Goal: Transaction & Acquisition: Download file/media

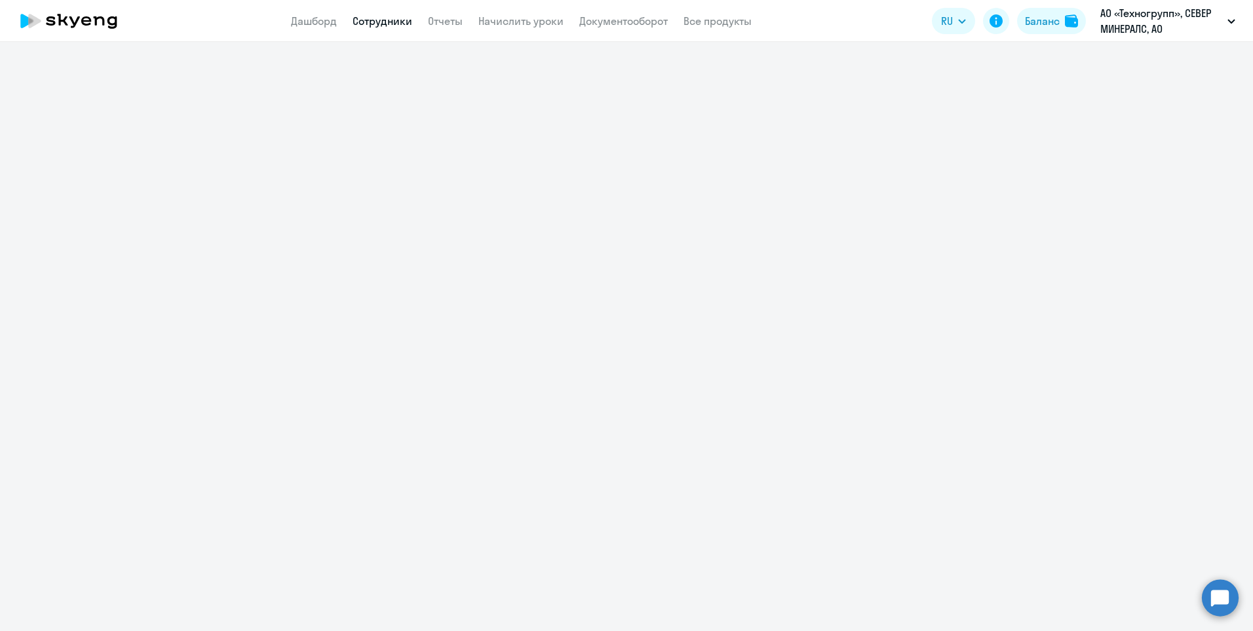
click at [396, 19] on link "Сотрудники" at bounding box center [383, 20] width 60 height 13
click at [388, 16] on link "Сотрудники" at bounding box center [383, 20] width 60 height 13
click at [307, 18] on link "Дашборд" at bounding box center [314, 20] width 46 height 13
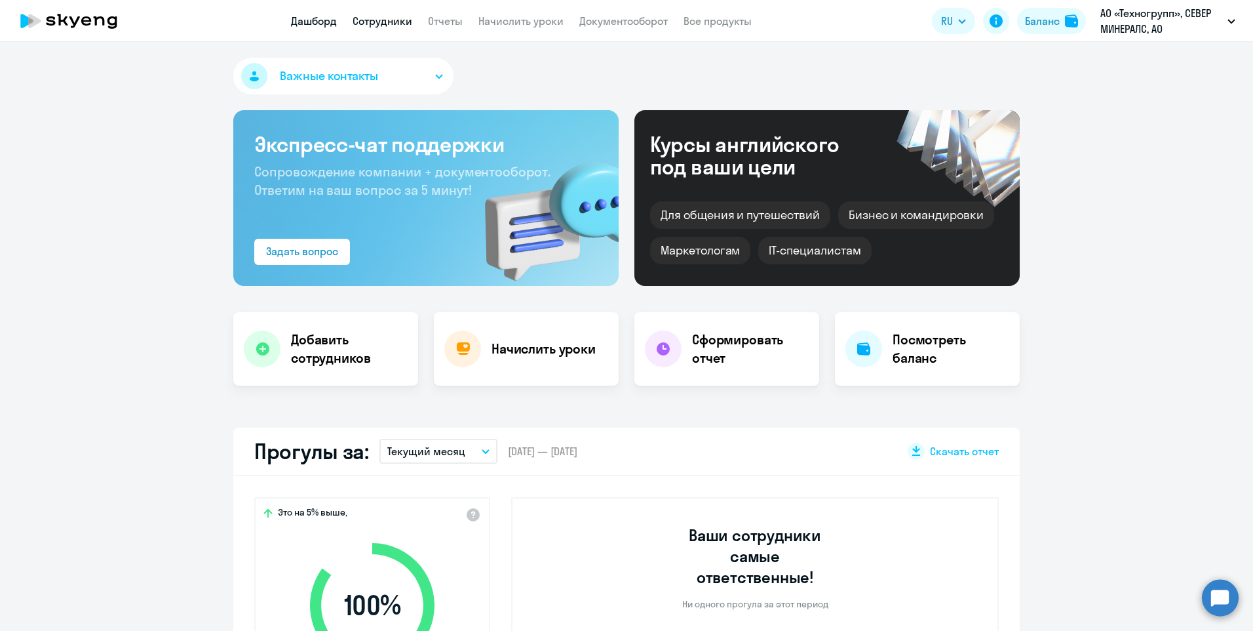
click at [380, 25] on link "Сотрудники" at bounding box center [383, 20] width 60 height 13
select select "30"
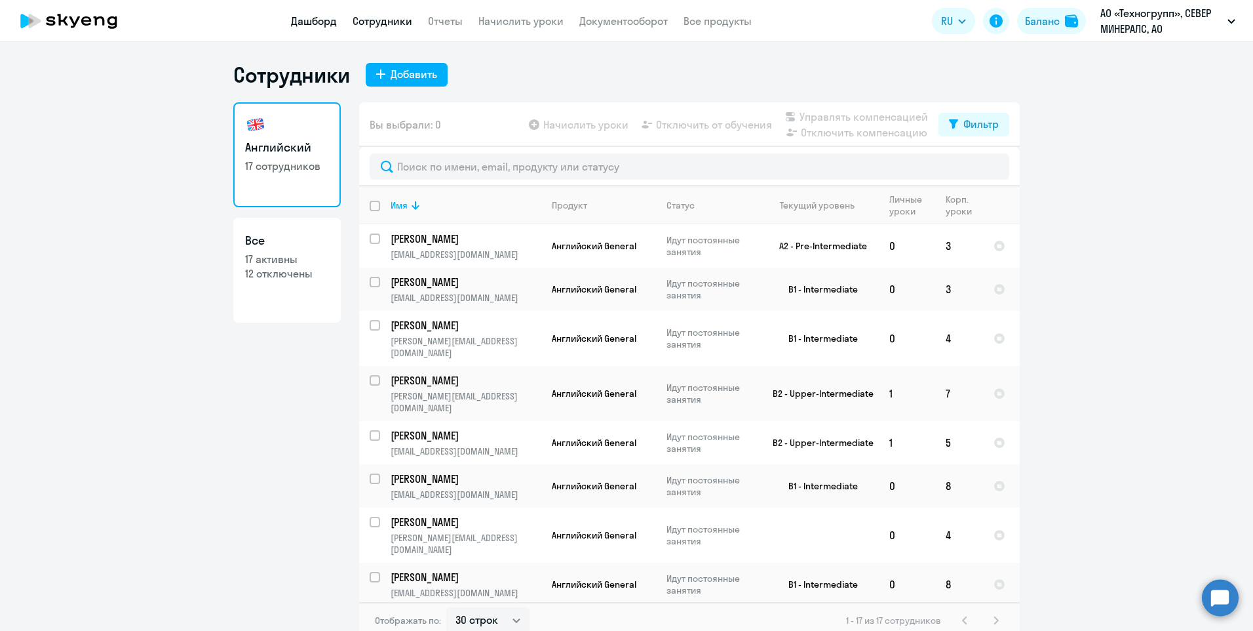
click at [332, 15] on link "Дашборд" at bounding box center [314, 20] width 46 height 13
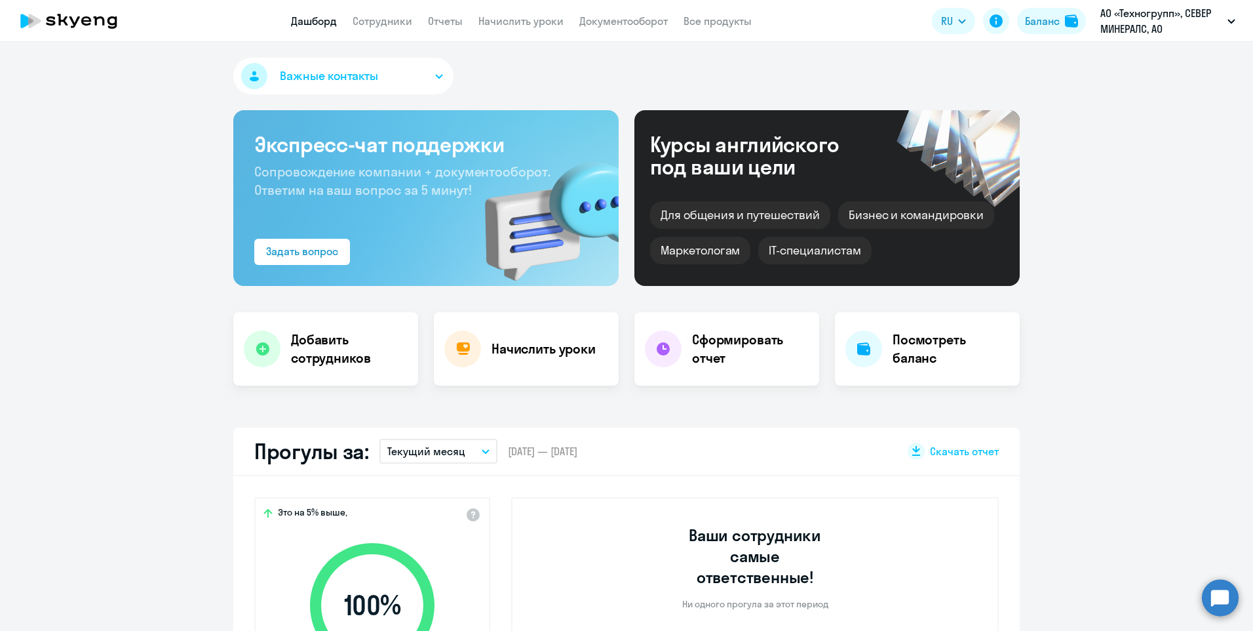
select select "30"
click at [437, 15] on link "Отчеты" at bounding box center [445, 20] width 35 height 13
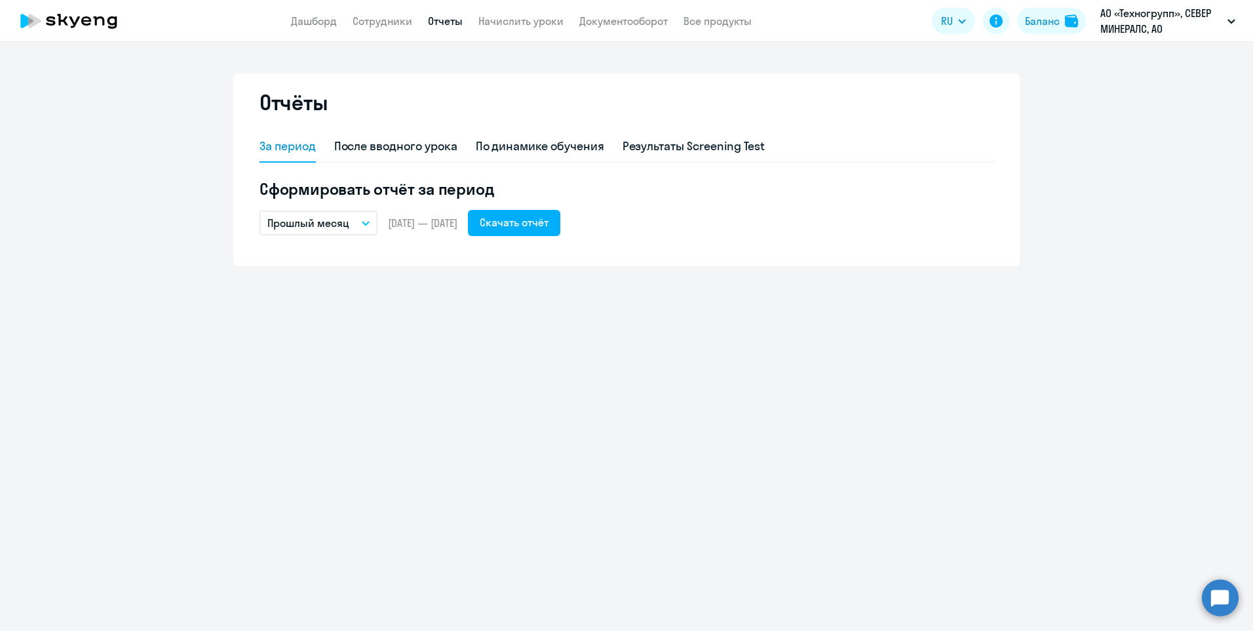
click at [352, 224] on button "Прошлый месяц" at bounding box center [319, 222] width 118 height 25
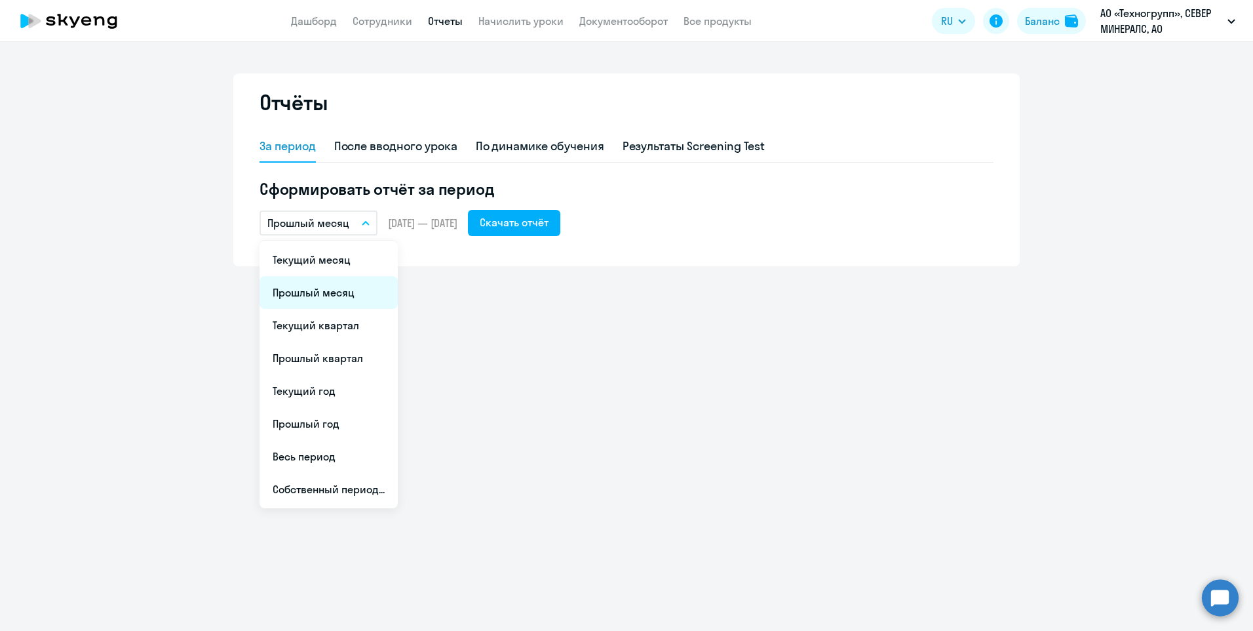
click at [319, 296] on li "Прошлый месяц" at bounding box center [329, 292] width 138 height 33
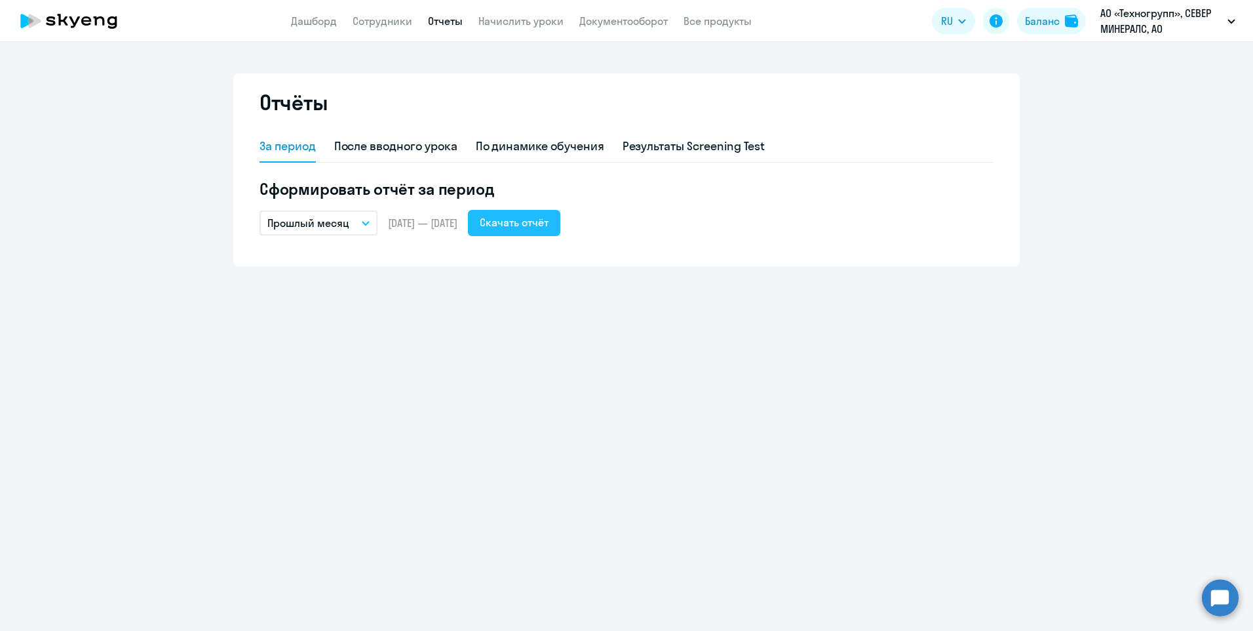
click at [549, 224] on div "Скачать отчёт" at bounding box center [514, 222] width 69 height 16
click at [363, 224] on icon "button" at bounding box center [366, 223] width 8 height 5
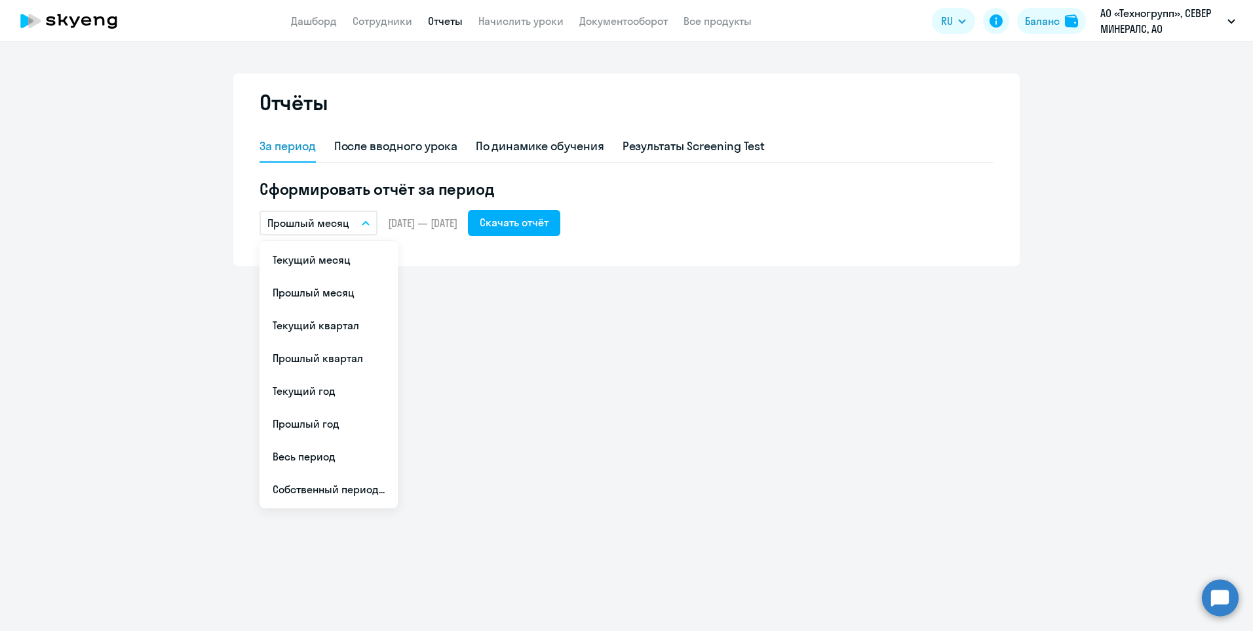
click at [398, 217] on span "[DATE] — [DATE]" at bounding box center [422, 223] width 69 height 14
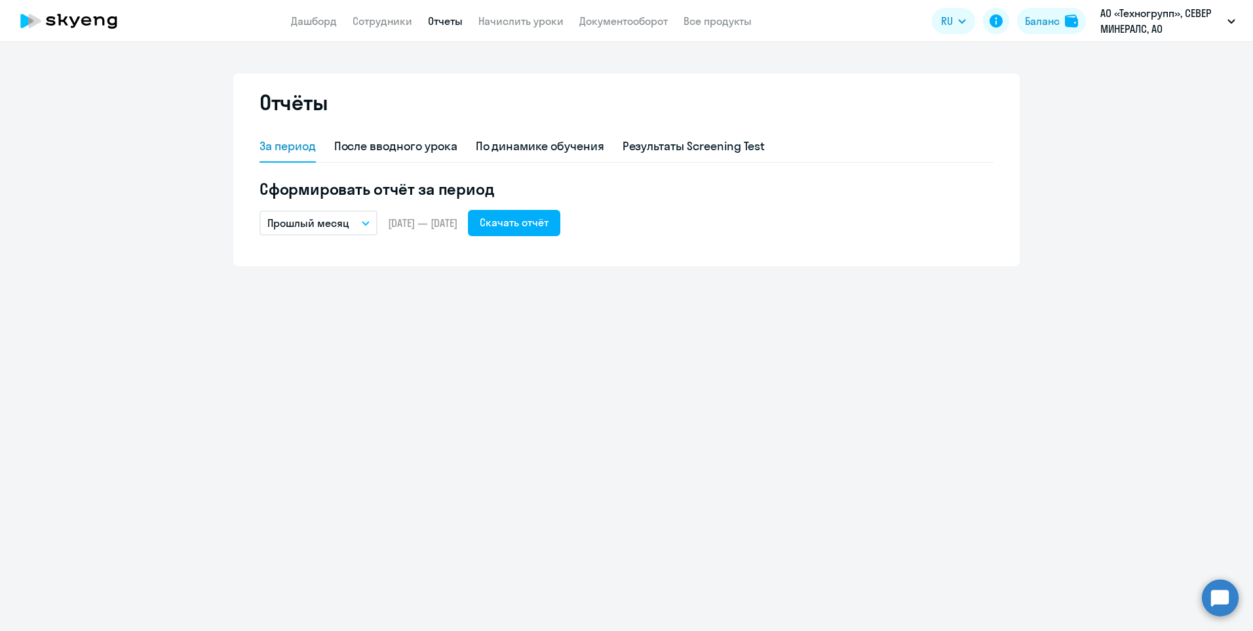
click at [351, 233] on button "Прошлый месяц" at bounding box center [319, 222] width 118 height 25
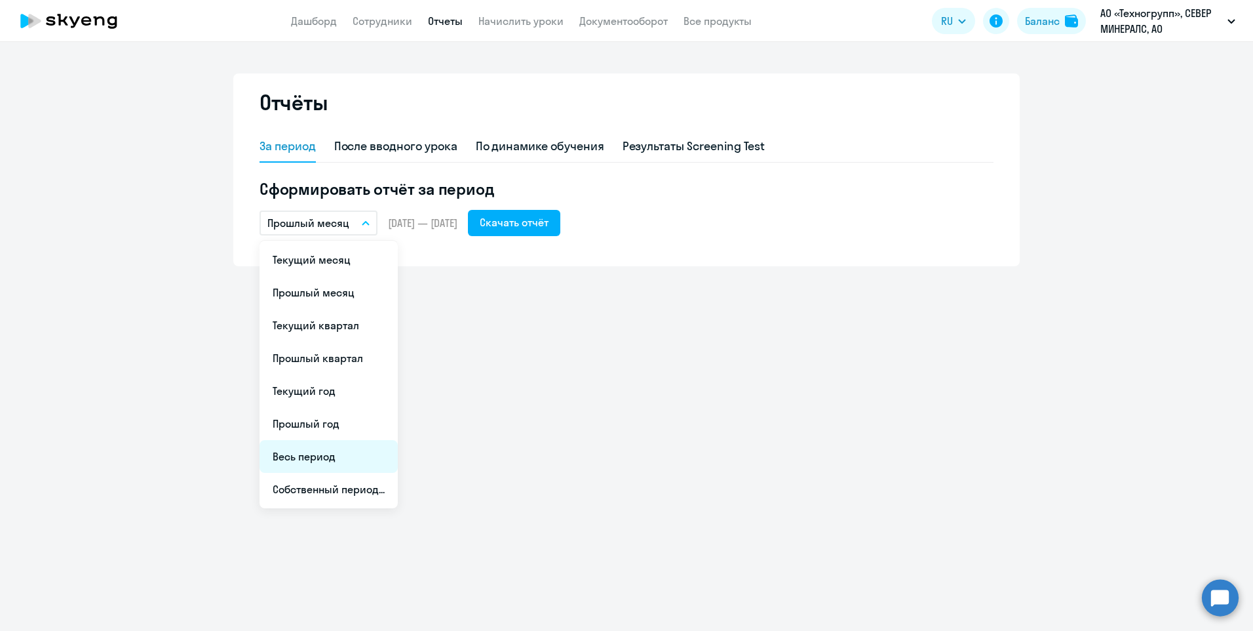
click at [325, 459] on li "Весь период" at bounding box center [329, 456] width 138 height 33
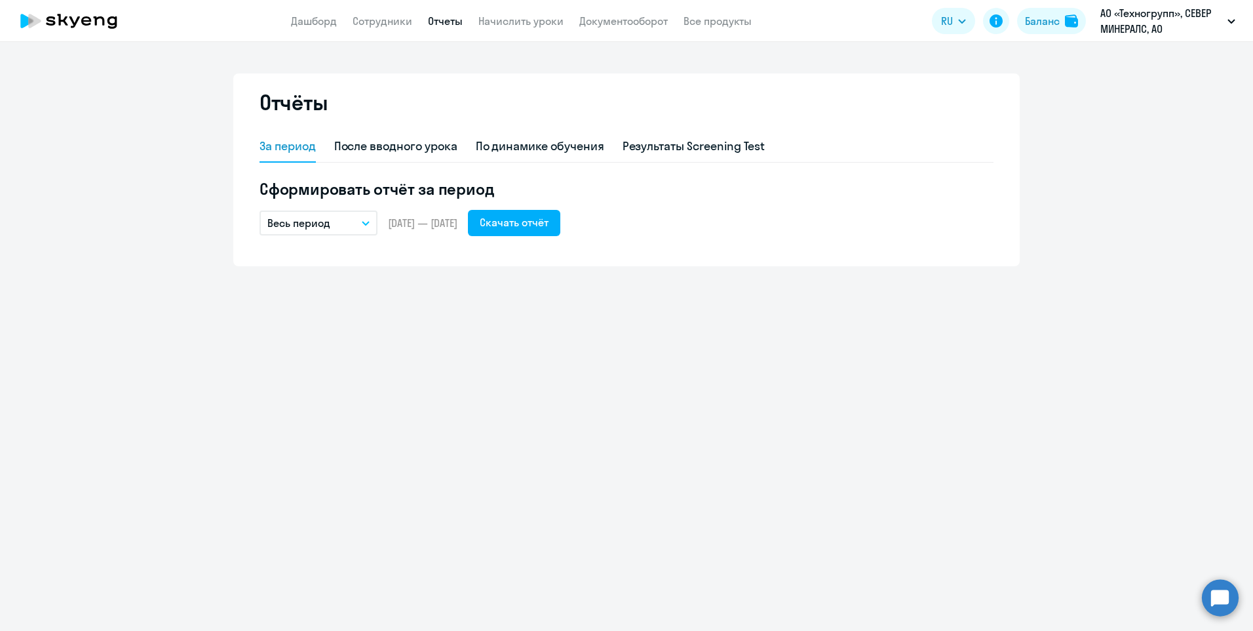
click at [366, 225] on button "Весь период" at bounding box center [319, 222] width 118 height 25
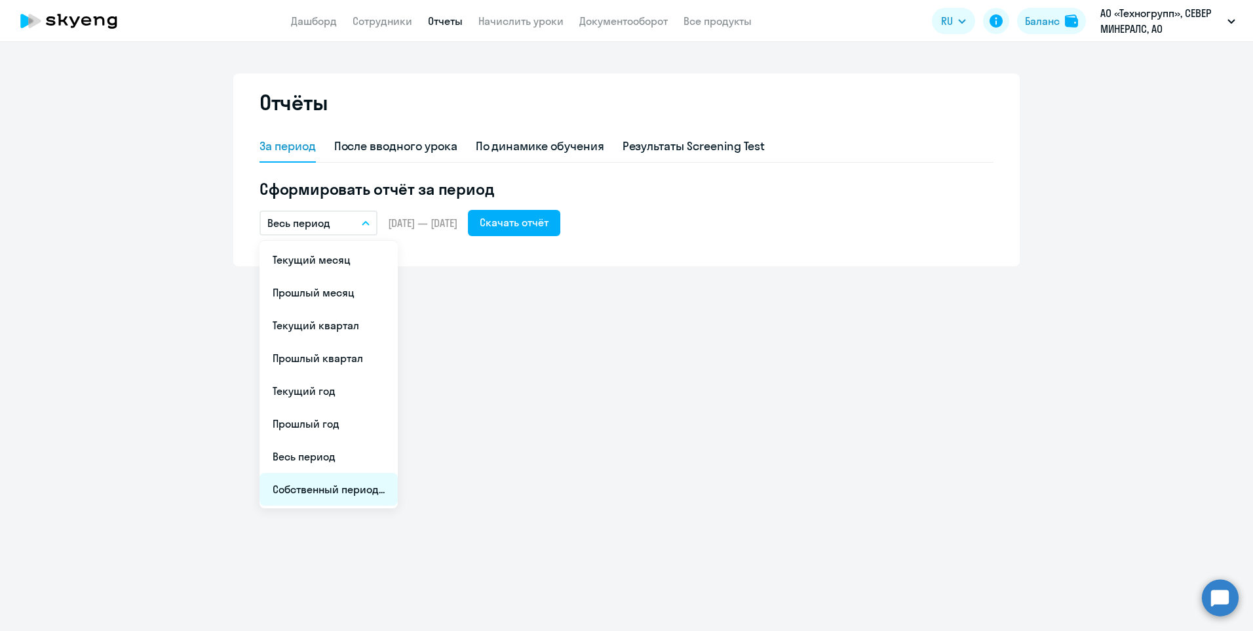
click at [319, 484] on li "Собственный период..." at bounding box center [329, 489] width 138 height 33
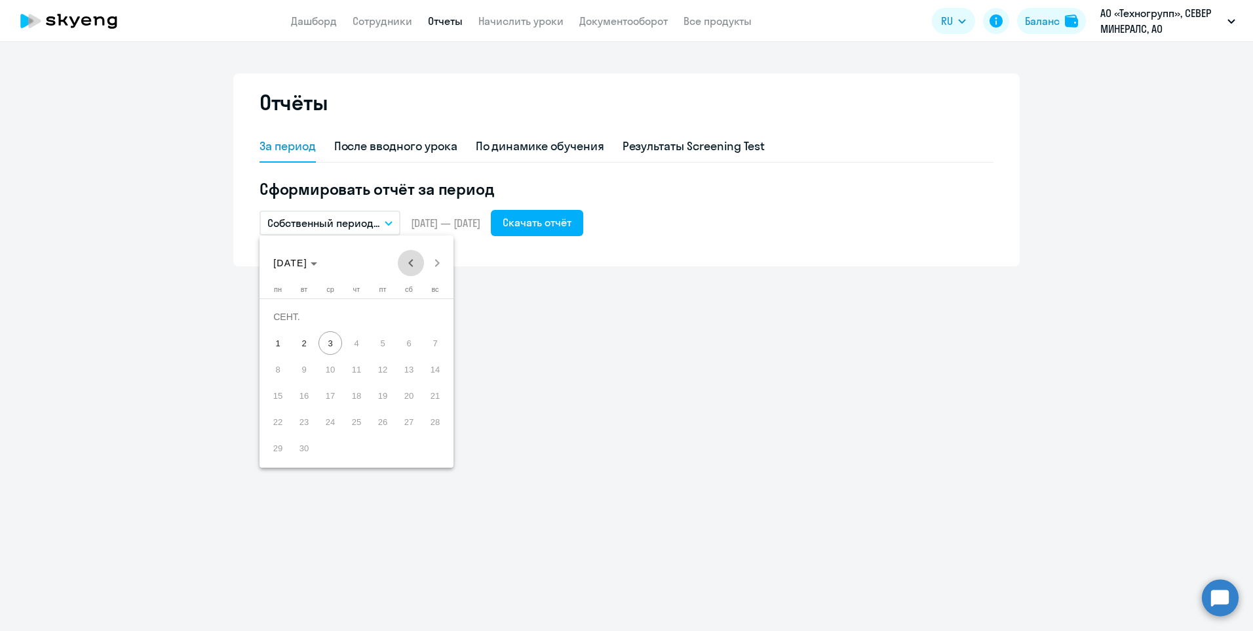
click at [414, 262] on span "Previous month" at bounding box center [411, 263] width 26 height 26
click at [306, 345] on span "1" at bounding box center [304, 343] width 24 height 24
click at [362, 449] on span "31" at bounding box center [357, 448] width 24 height 24
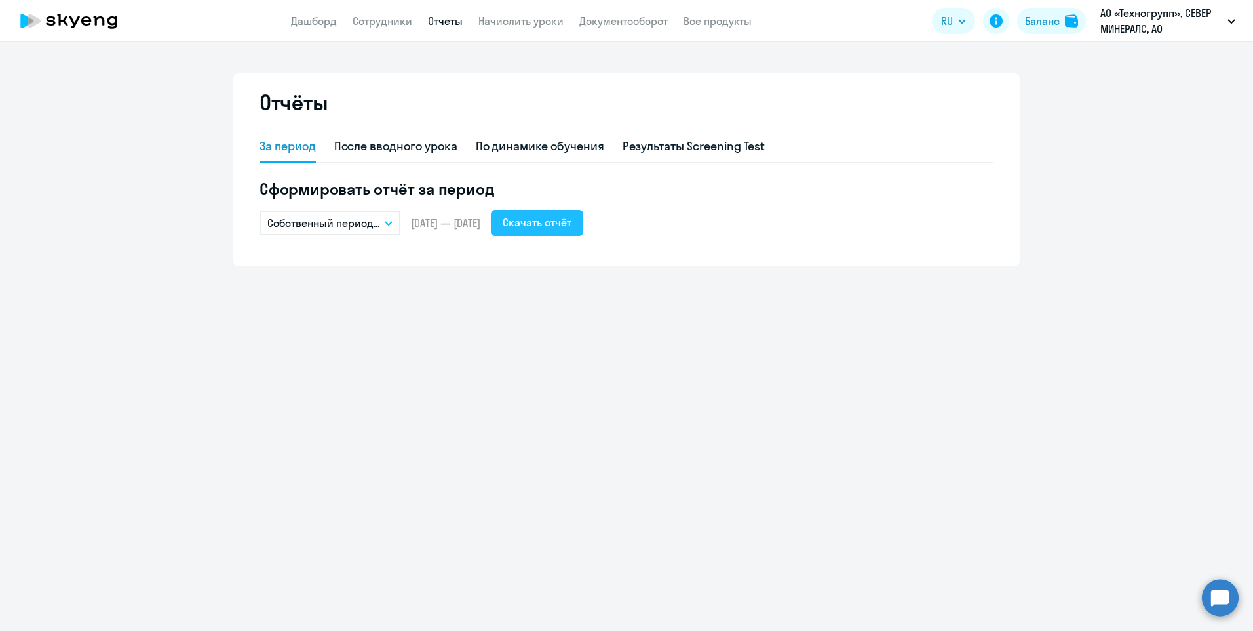
click at [572, 224] on div "Скачать отчёт" at bounding box center [537, 222] width 69 height 16
